Goal: Transaction & Acquisition: Purchase product/service

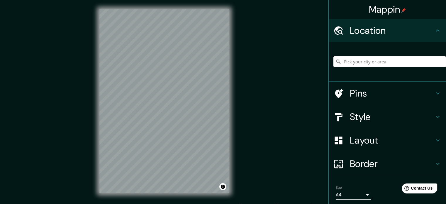
click at [349, 61] on input "Pick your city or area" at bounding box center [389, 61] width 113 height 11
paste input "[GEOGRAPHIC_DATA] [GEOGRAPHIC_DATA]"
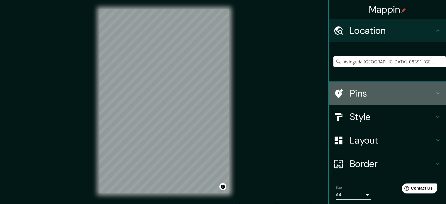
click at [365, 97] on h4 "Pins" at bounding box center [392, 93] width 84 height 12
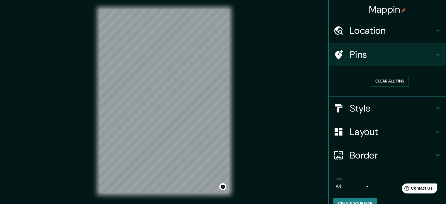
click at [359, 113] on h4 "Style" at bounding box center [392, 108] width 84 height 12
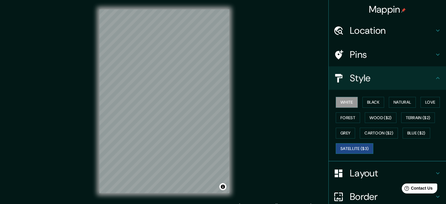
click at [357, 147] on button "Satellite ($3)" at bounding box center [355, 148] width 38 height 11
click at [354, 26] on h4 "Location" at bounding box center [392, 31] width 84 height 12
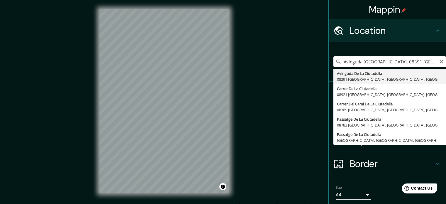
click at [397, 64] on input "Avinguda [GEOGRAPHIC_DATA], 08391 [GEOGRAPHIC_DATA], [GEOGRAPHIC_DATA], [GEOGRA…" at bounding box center [389, 61] width 113 height 11
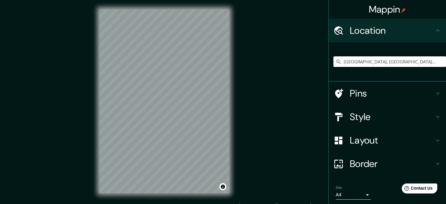
type input "[GEOGRAPHIC_DATA], [GEOGRAPHIC_DATA], [GEOGRAPHIC_DATA]"
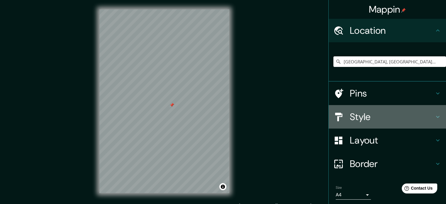
click at [363, 114] on h4 "Style" at bounding box center [392, 117] width 84 height 12
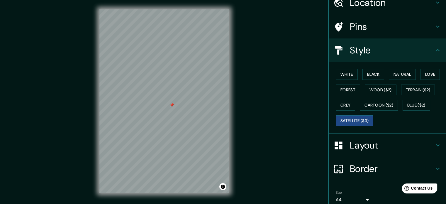
scroll to position [29, 0]
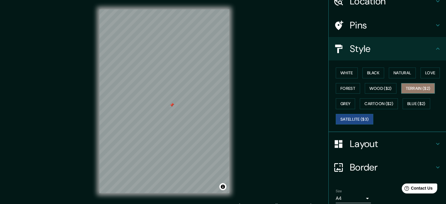
click at [407, 88] on button "Terrain ($2)" at bounding box center [418, 88] width 34 height 11
click at [170, 106] on div at bounding box center [172, 105] width 5 height 5
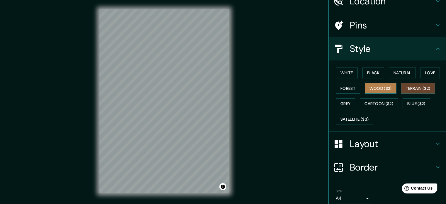
click at [375, 90] on button "Wood ($2)" at bounding box center [381, 88] width 32 height 11
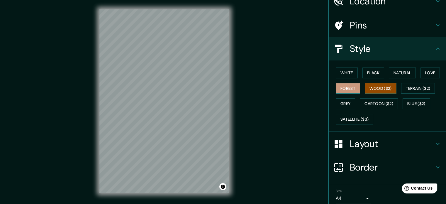
click at [336, 85] on button "Forest" at bounding box center [348, 88] width 24 height 11
click at [405, 71] on button "Natural" at bounding box center [402, 72] width 27 height 11
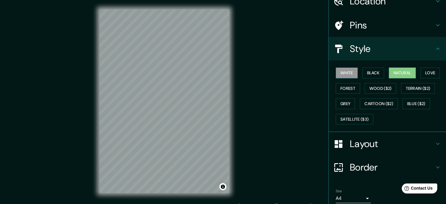
click at [338, 72] on button "White" at bounding box center [347, 72] width 22 height 11
click at [370, 73] on button "Black" at bounding box center [374, 72] width 22 height 11
click at [399, 72] on button "Natural" at bounding box center [402, 72] width 27 height 11
click at [428, 73] on button "Love" at bounding box center [430, 72] width 19 height 11
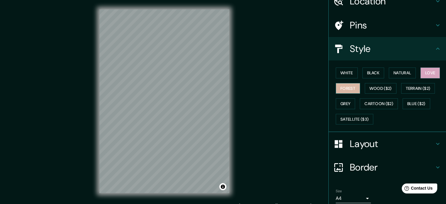
click at [344, 89] on button "Forest" at bounding box center [348, 88] width 24 height 11
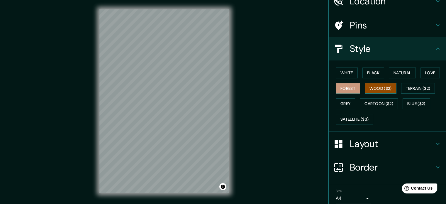
click at [372, 89] on button "Wood ($2)" at bounding box center [381, 88] width 32 height 11
click at [409, 89] on button "Terrain ($2)" at bounding box center [418, 88] width 34 height 11
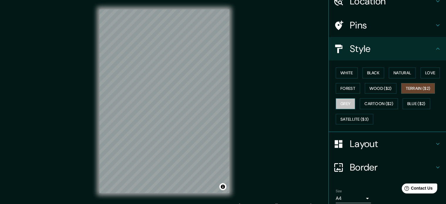
click at [344, 105] on button "Grey" at bounding box center [345, 103] width 19 height 11
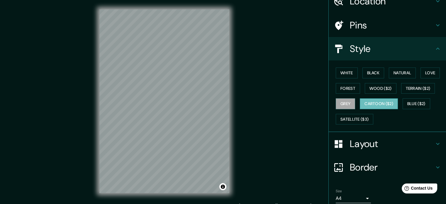
click at [371, 103] on button "Cartoon ($2)" at bounding box center [379, 103] width 38 height 11
click at [185, 127] on div at bounding box center [185, 126] width 5 height 5
click at [416, 104] on button "Blue ($2)" at bounding box center [417, 103] width 28 height 11
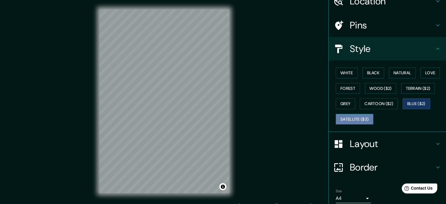
click at [355, 122] on button "Satellite ($3)" at bounding box center [355, 119] width 38 height 11
click at [193, 128] on div at bounding box center [193, 126] width 5 height 5
click at [183, 137] on div at bounding box center [184, 135] width 5 height 5
click at [336, 104] on button "Grey" at bounding box center [345, 103] width 19 height 11
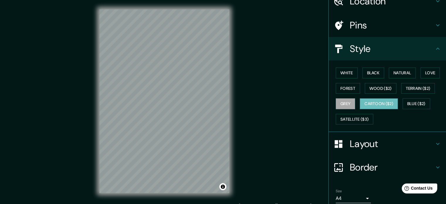
click at [361, 103] on button "Cartoon ($2)" at bounding box center [379, 103] width 38 height 11
click at [374, 72] on button "Black" at bounding box center [374, 72] width 22 height 11
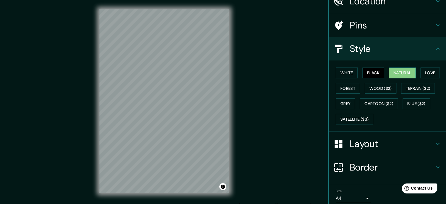
click at [399, 70] on button "Natural" at bounding box center [402, 72] width 27 height 11
click at [341, 74] on button "White" at bounding box center [347, 72] width 22 height 11
